Goal: Task Accomplishment & Management: Manage account settings

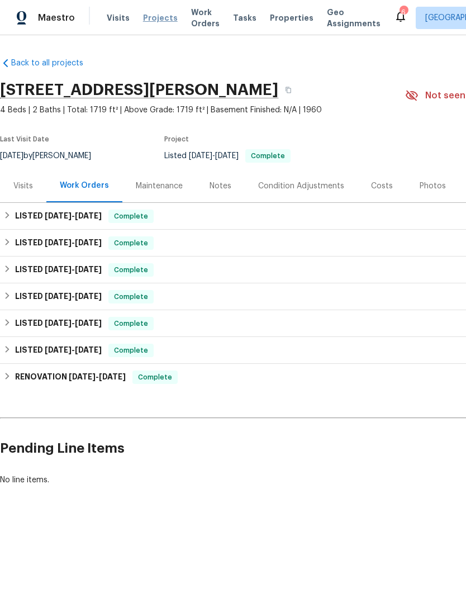
click at [159, 22] on span "Projects" at bounding box center [160, 17] width 35 height 11
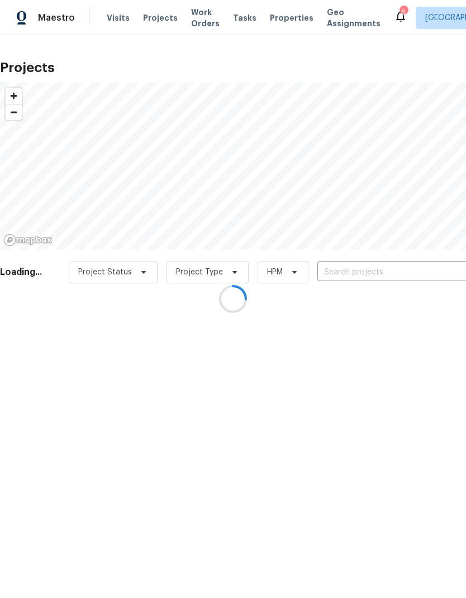
click at [158, 18] on div at bounding box center [233, 299] width 466 height 598
click at [365, 274] on div at bounding box center [233, 299] width 466 height 598
click at [387, 270] on div at bounding box center [233, 299] width 466 height 598
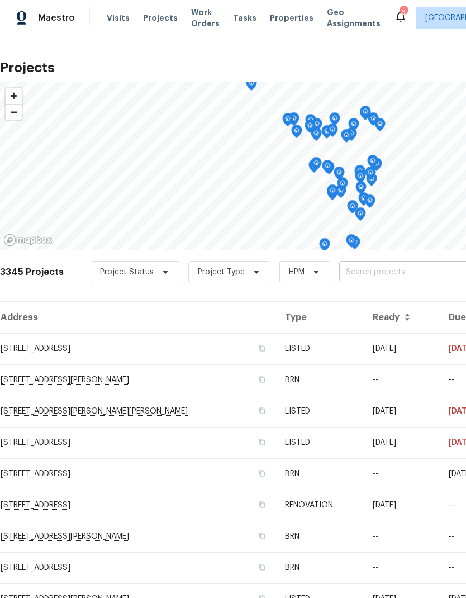
click at [398, 268] on input "text" at bounding box center [403, 272] width 128 height 17
type input "276 green"
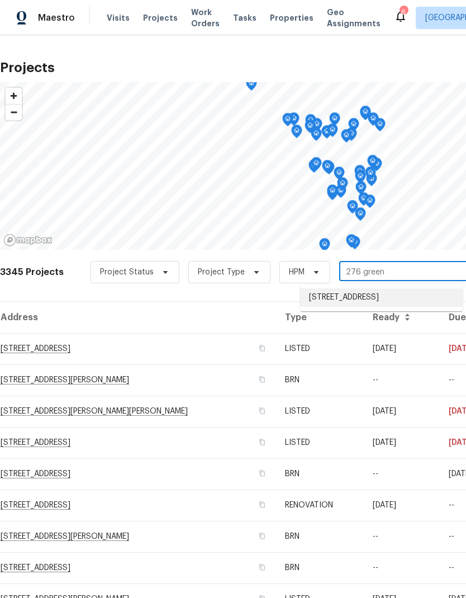
click at [366, 299] on li "276 Greenshire Ln, Dardenne Prairie, MO 63368" at bounding box center [381, 298] width 163 height 18
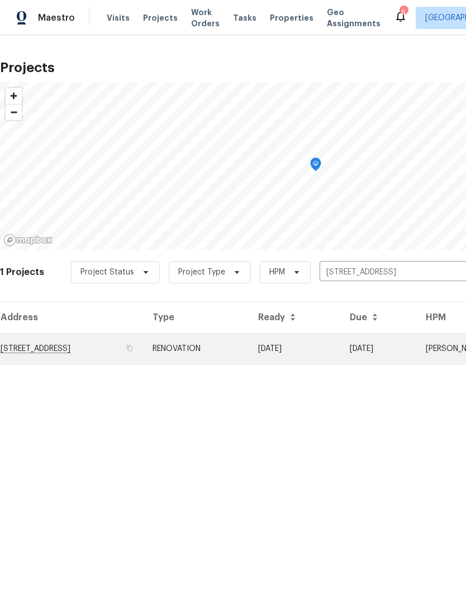
click at [63, 345] on td "276 Greenshire Ln, Dardenne Prairie, MO 63368" at bounding box center [72, 348] width 144 height 31
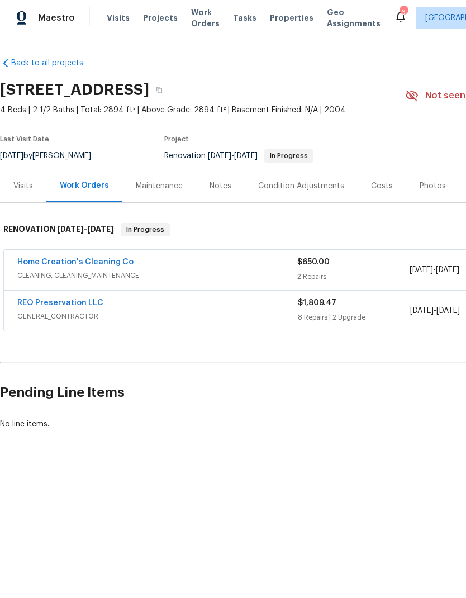
click at [55, 259] on link "Home Creation's Cleaning Co" at bounding box center [75, 262] width 116 height 8
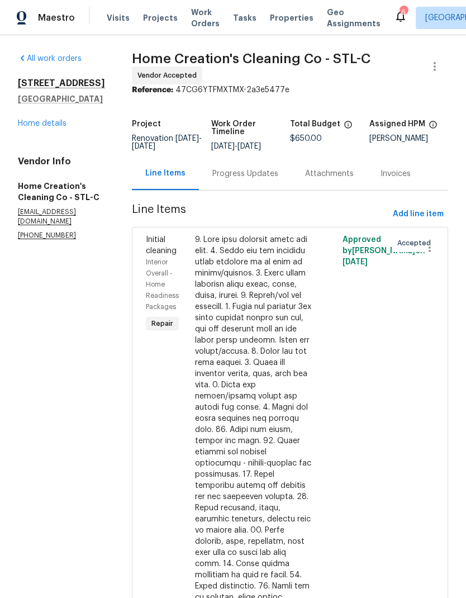
click at [247, 179] on div "Progress Updates" at bounding box center [245, 173] width 66 height 11
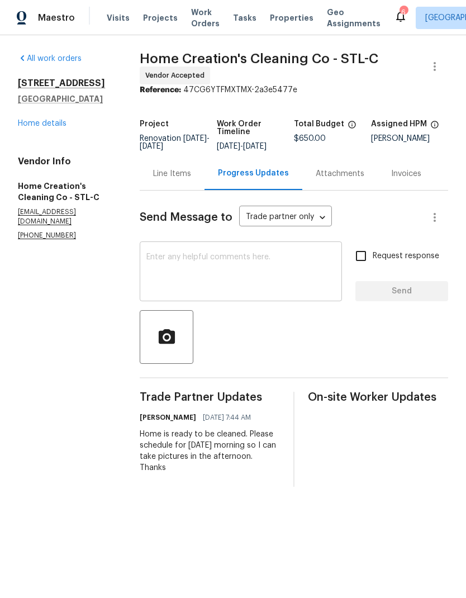
click at [172, 269] on textarea at bounding box center [240, 272] width 189 height 39
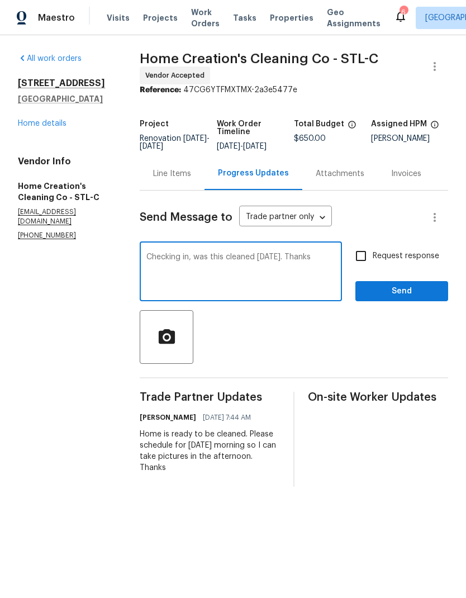
type textarea "Checking in, was this cleaned today. Thanks"
click at [366, 258] on input "Request response" at bounding box center [360, 255] width 23 height 23
checkbox input "true"
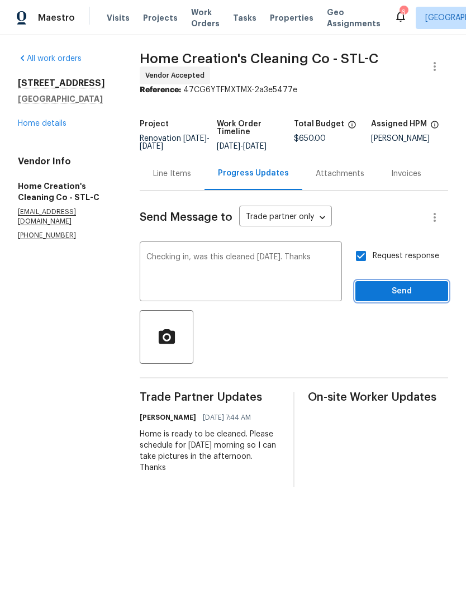
click at [400, 302] on button "Send" at bounding box center [402, 291] width 93 height 21
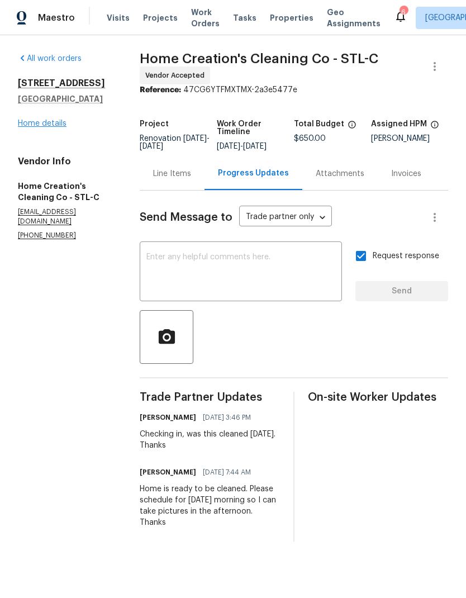
click at [55, 127] on link "Home details" at bounding box center [42, 124] width 49 height 8
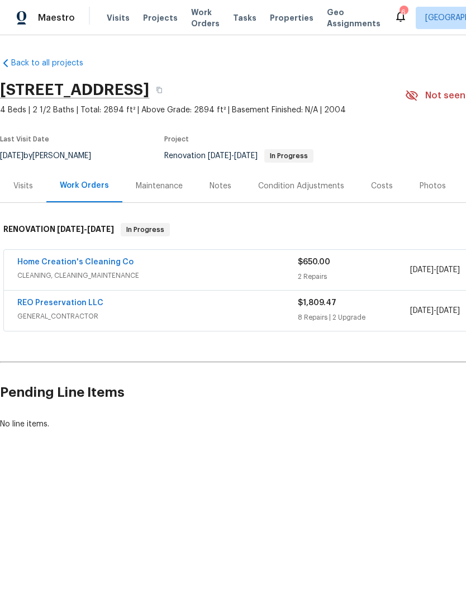
click at [31, 186] on div "Visits" at bounding box center [23, 186] width 20 height 11
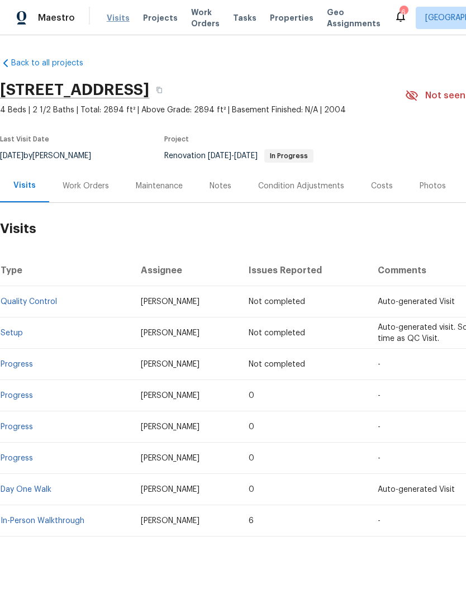
click at [115, 19] on span "Visits" at bounding box center [118, 17] width 23 height 11
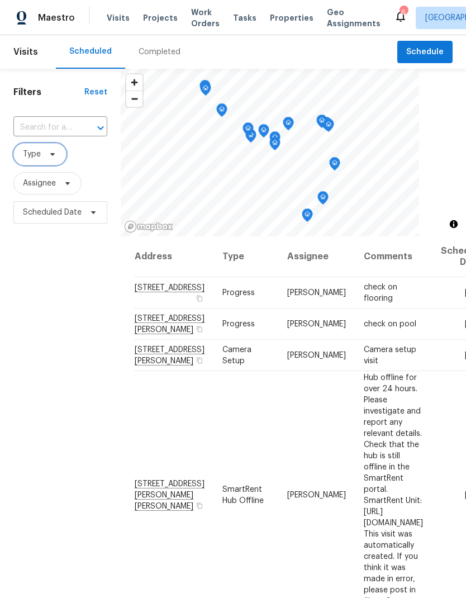
click at [54, 155] on icon at bounding box center [52, 154] width 9 height 9
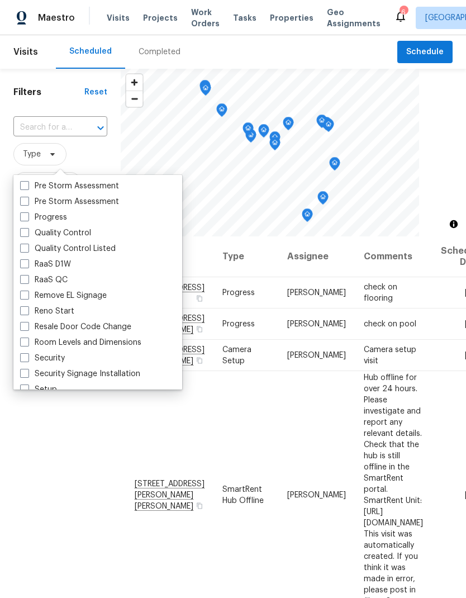
scroll to position [734, 0]
click at [30, 229] on label "Quality Control" at bounding box center [55, 233] width 71 height 11
click at [27, 229] on input "Quality Control" at bounding box center [23, 231] width 7 height 7
checkbox input "true"
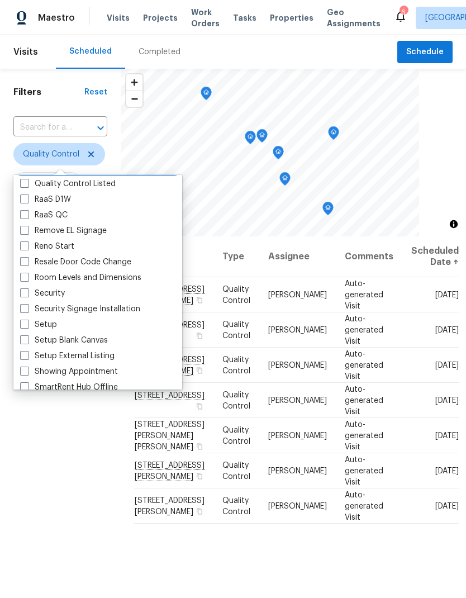
scroll to position [800, 0]
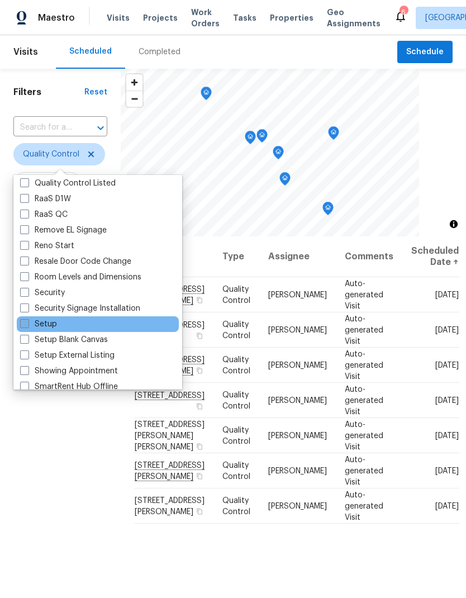
click at [30, 319] on label "Setup" at bounding box center [38, 324] width 37 height 11
click at [27, 319] on input "Setup" at bounding box center [23, 322] width 7 height 7
checkbox input "true"
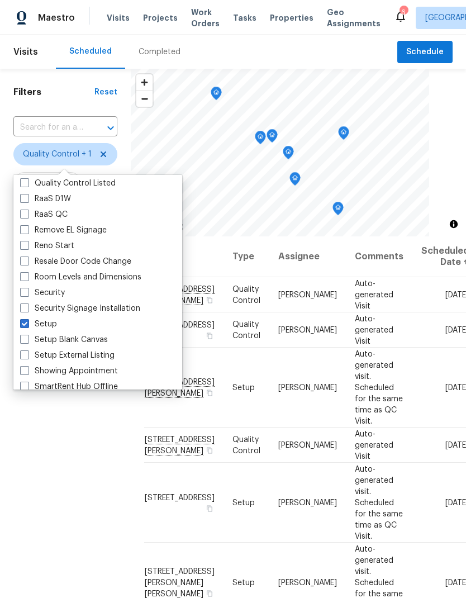
click at [72, 466] on div "Filters Reset ​ Quality Control + 1 Assignee Scheduled Date" at bounding box center [65, 392] width 131 height 646
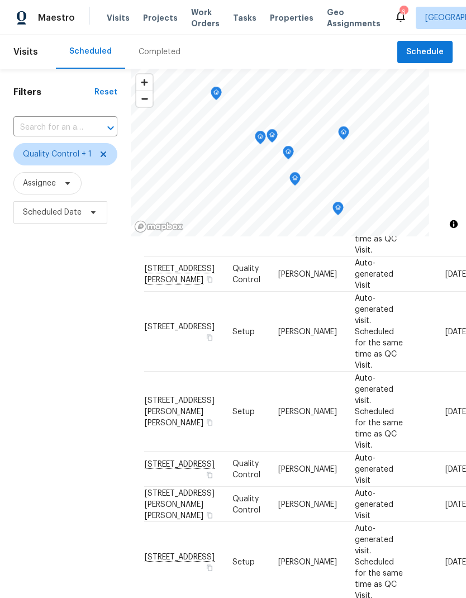
scroll to position [3, 0]
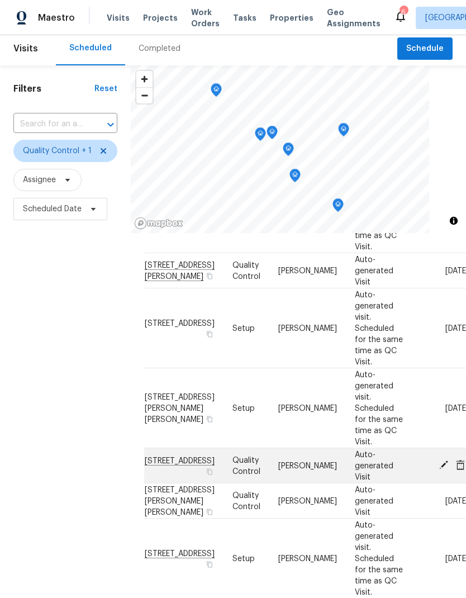
click at [436, 460] on span at bounding box center [444, 465] width 17 height 10
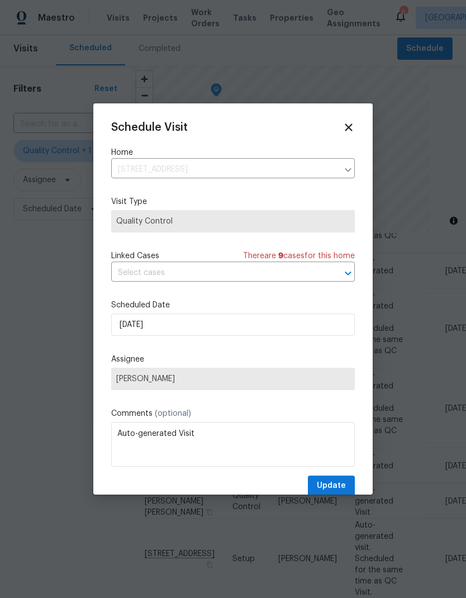
click at [426, 423] on div at bounding box center [233, 299] width 466 height 598
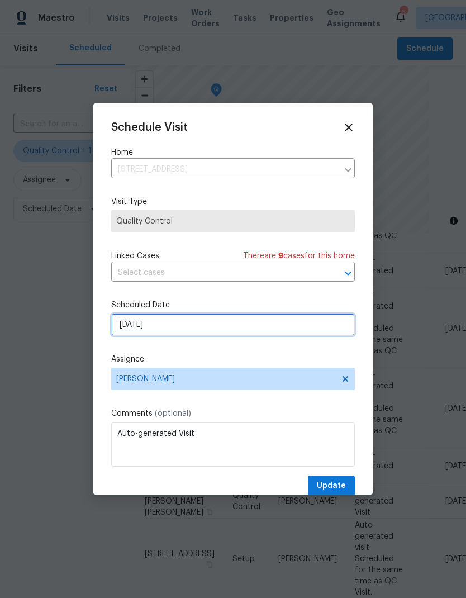
click at [132, 327] on input "9/30/2025" at bounding box center [233, 325] width 244 height 22
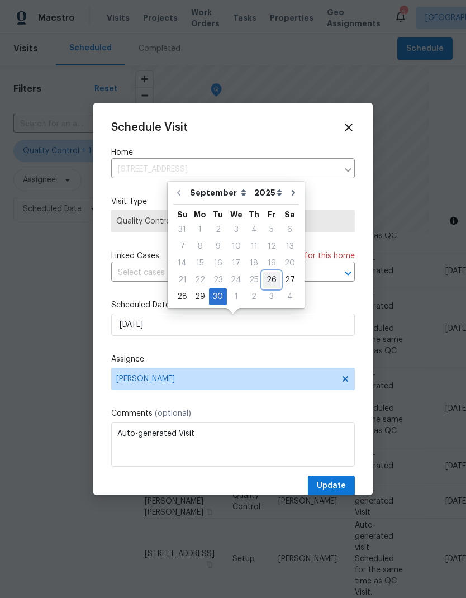
click at [267, 276] on div "26" at bounding box center [272, 280] width 18 height 16
type input "9/26/2025"
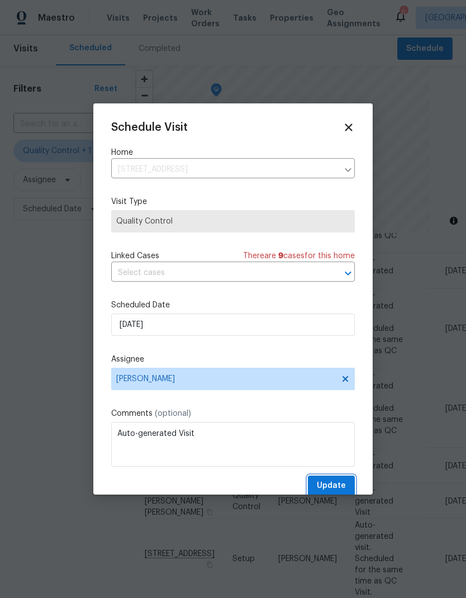
click at [339, 486] on span "Update" at bounding box center [331, 486] width 29 height 14
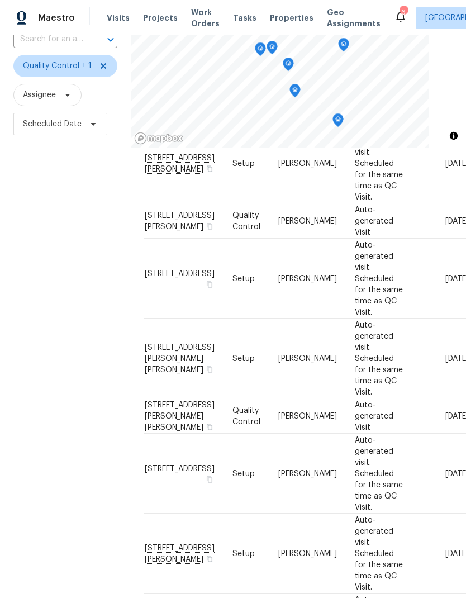
scroll to position [89, 0]
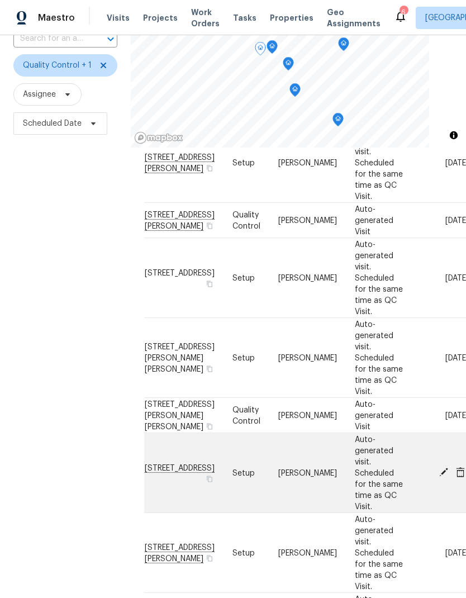
click at [439, 467] on icon at bounding box center [444, 472] width 10 height 10
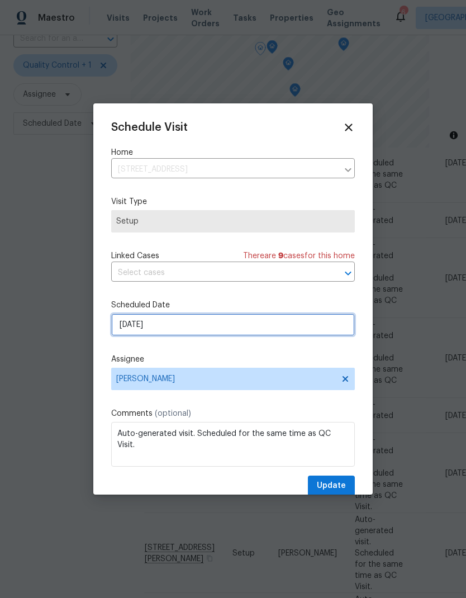
click at [175, 328] on input "9/30/2025" at bounding box center [233, 325] width 244 height 22
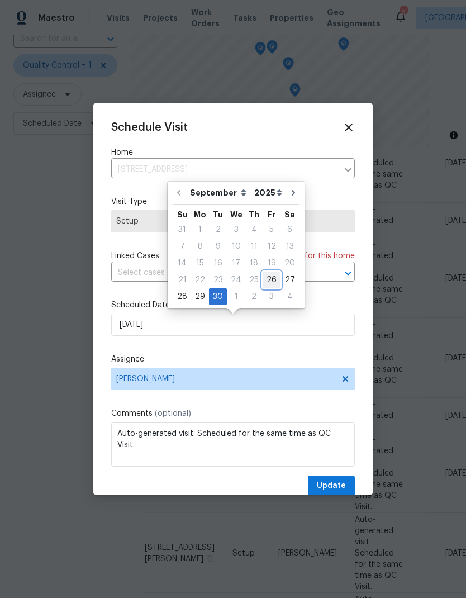
click at [268, 277] on div "26" at bounding box center [272, 280] width 18 height 16
type input "9/26/2025"
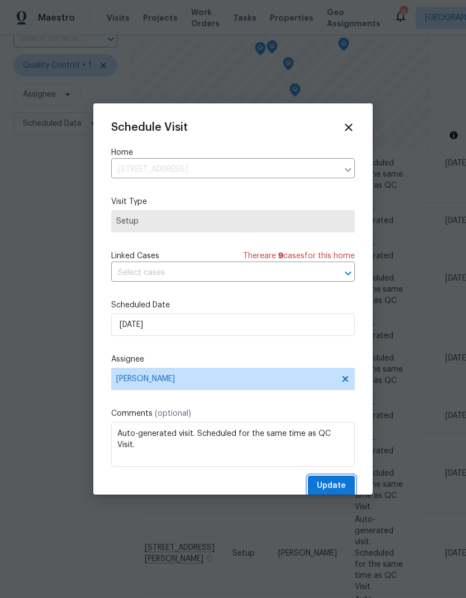
click at [333, 485] on span "Update" at bounding box center [331, 486] width 29 height 14
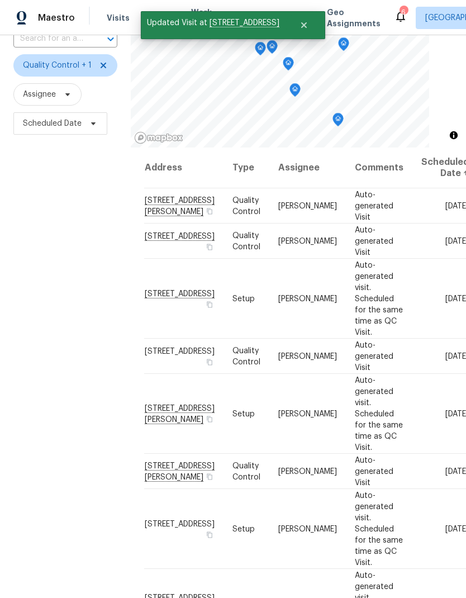
scroll to position [0, 0]
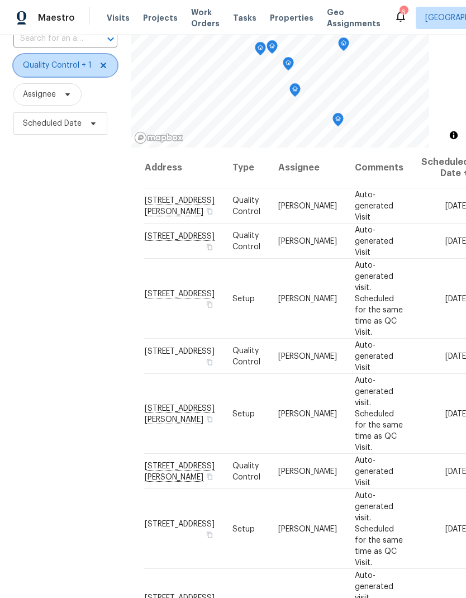
click at [104, 69] on icon at bounding box center [103, 65] width 9 height 9
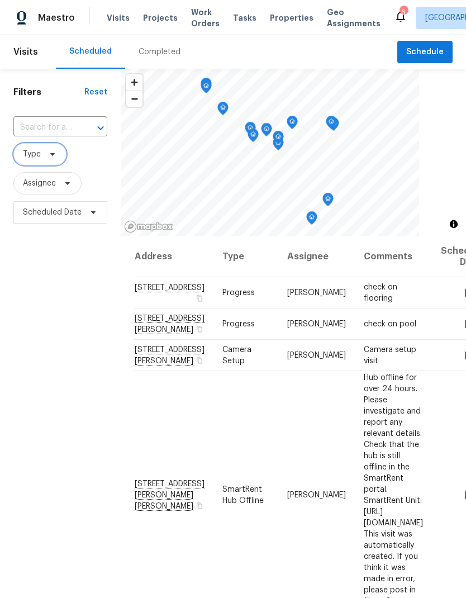
click at [53, 151] on icon at bounding box center [52, 154] width 9 height 9
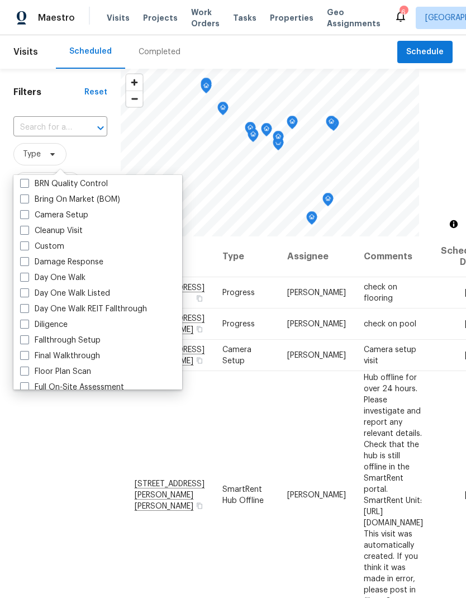
scroll to position [114, 0]
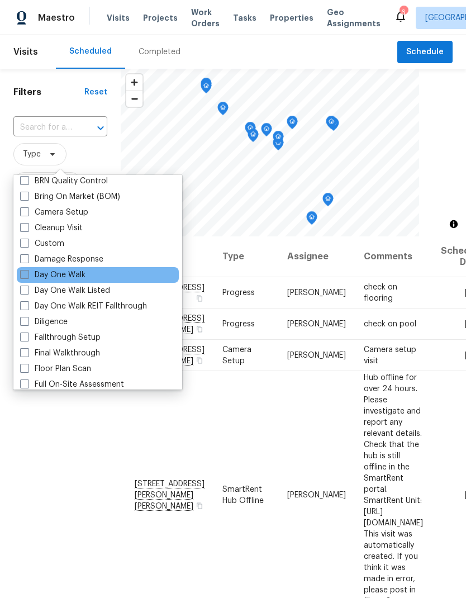
click at [84, 272] on label "Day One Walk" at bounding box center [52, 274] width 65 height 11
click at [27, 272] on input "Day One Walk" at bounding box center [23, 272] width 7 height 7
checkbox input "true"
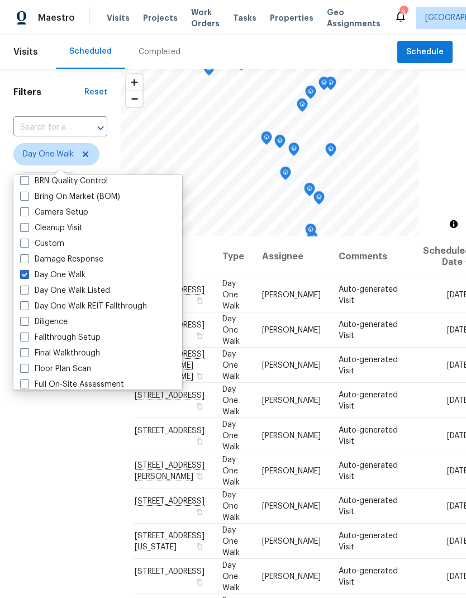
click at [76, 475] on div "Filters Reset ​ Day One Walk Assignee Scheduled Date" at bounding box center [60, 392] width 121 height 646
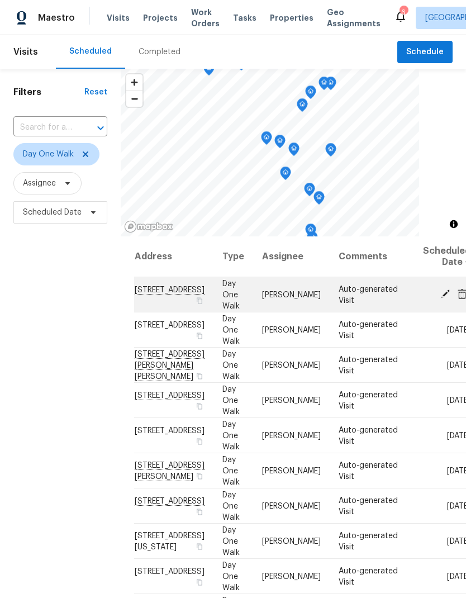
click at [441, 295] on icon at bounding box center [445, 294] width 9 height 9
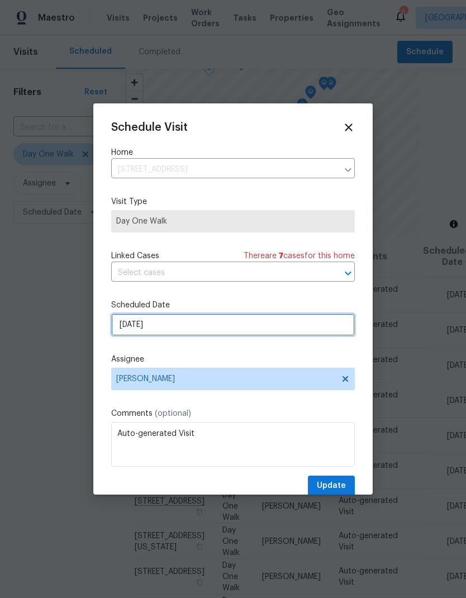
click at [171, 328] on input "9/29/2025" at bounding box center [233, 325] width 244 height 22
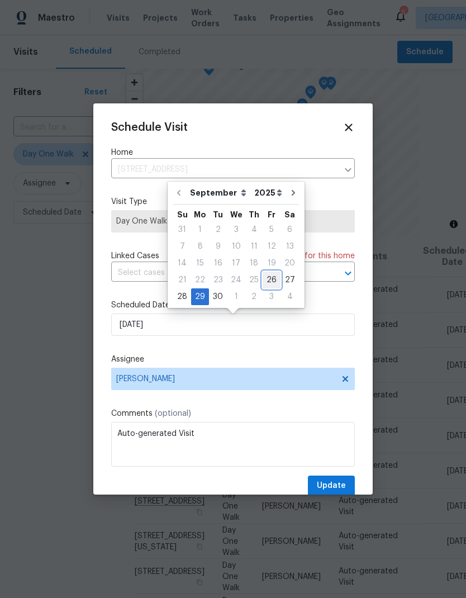
click at [267, 280] on div "26" at bounding box center [272, 280] width 18 height 16
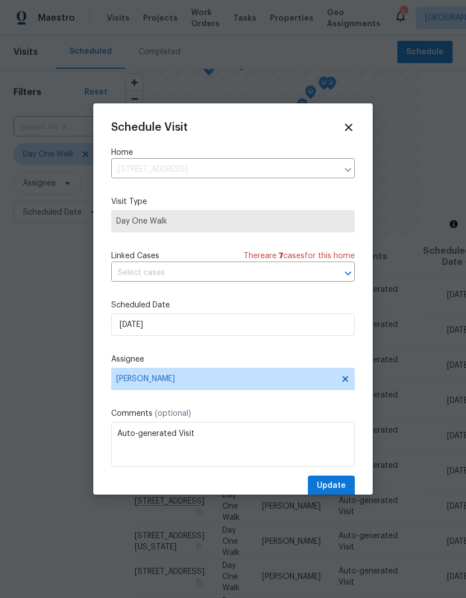
type input "9/26/2025"
click at [334, 484] on span "Update" at bounding box center [331, 486] width 29 height 14
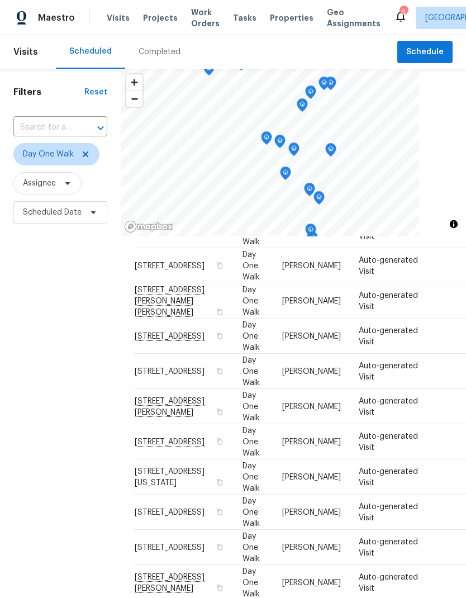
scroll to position [61, 0]
